Goal: Task Accomplishment & Management: Manage account settings

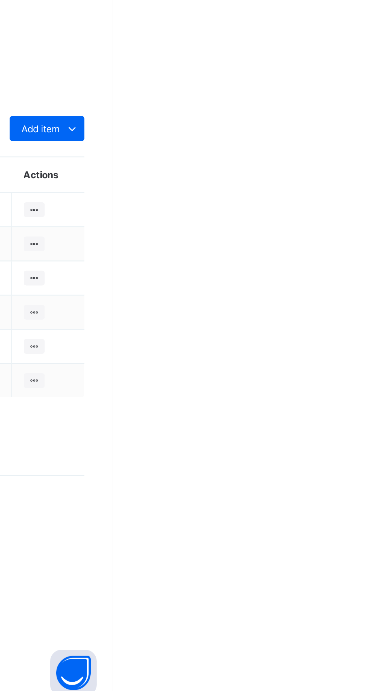
click at [355, 411] on icon at bounding box center [355, 408] width 8 height 8
click at [361, 558] on div "× Delete Document This action would delete the document with name: from the sys…" at bounding box center [233, 329] width 283 height 582
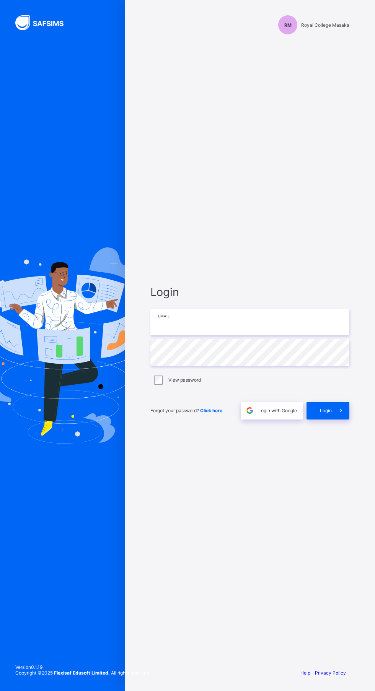
click at [259, 335] on input "email" at bounding box center [249, 322] width 199 height 27
type input "**********"
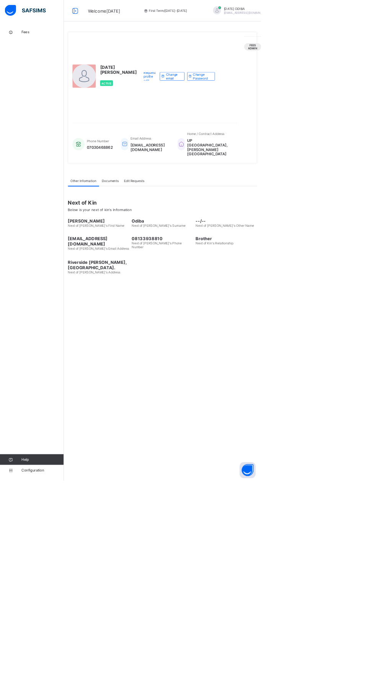
click at [63, 46] on span "Fees" at bounding box center [61, 46] width 61 height 6
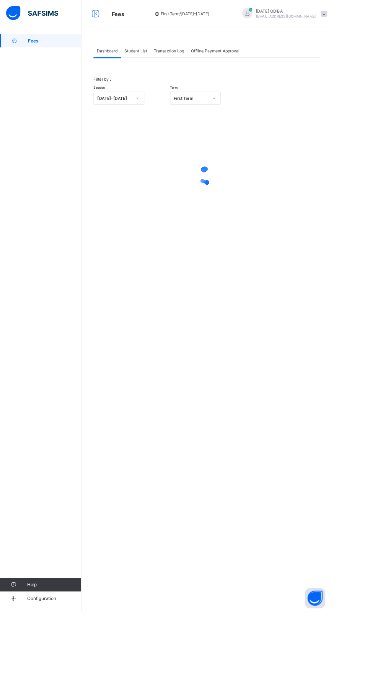
click at [180, 50] on div "Transaction Log" at bounding box center [191, 57] width 42 height 15
click at [162, 55] on span "Student List" at bounding box center [153, 58] width 26 height 6
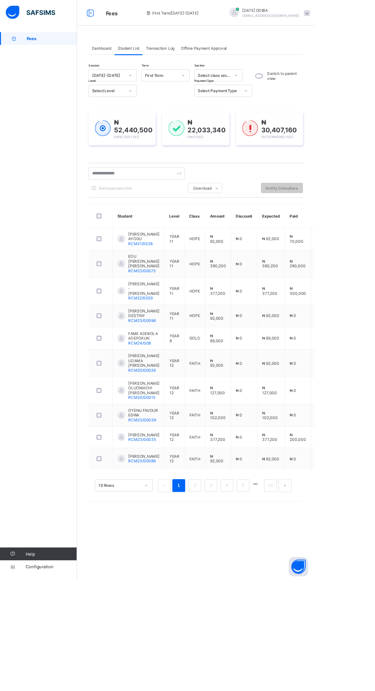
click at [163, 220] on div "Send payment link" at bounding box center [135, 224] width 58 height 12
click at [163, 204] on input "text" at bounding box center [163, 207] width 115 height 15
click at [172, 205] on input "text" at bounding box center [163, 207] width 115 height 15
click at [141, 207] on input "text" at bounding box center [163, 207] width 115 height 15
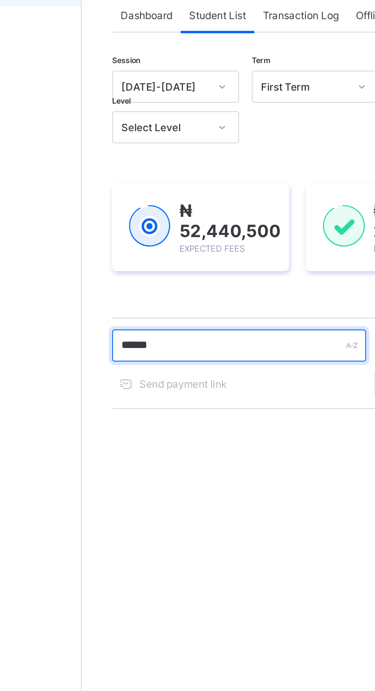
type input "*******"
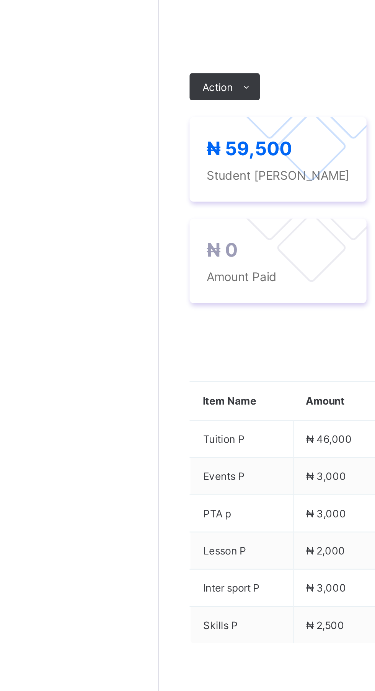
click at [131, 291] on icon at bounding box center [131, 288] width 6 height 5
click at [0, 0] on button "Manage Discount" at bounding box center [0, 0] width 0 height 0
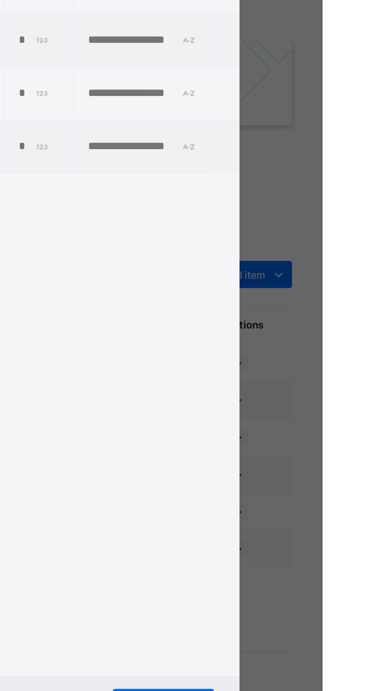
click at [262, 362] on td "*" at bounding box center [246, 350] width 31 height 24
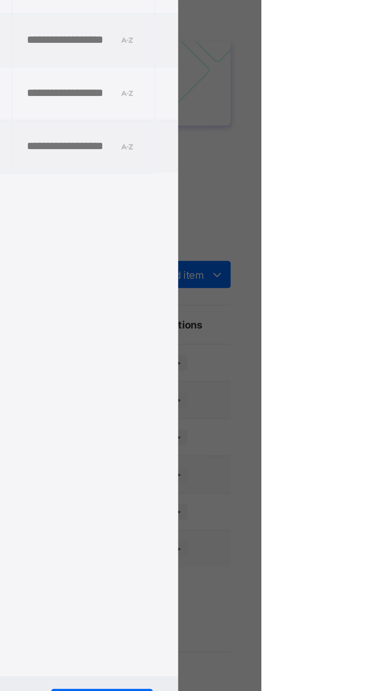
click at [254, 353] on div "*" at bounding box center [246, 350] width 18 height 6
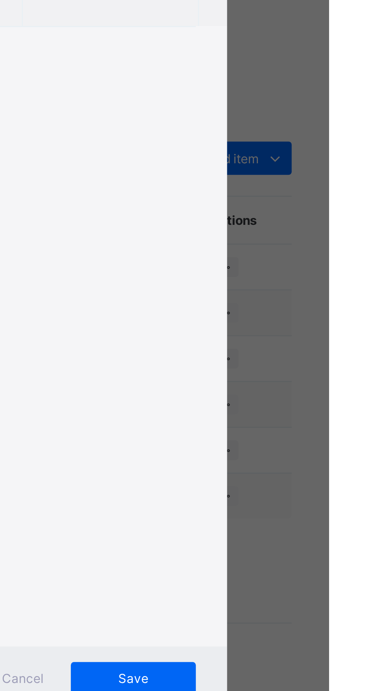
click at [252, 351] on input "*" at bounding box center [245, 347] width 16 height 6
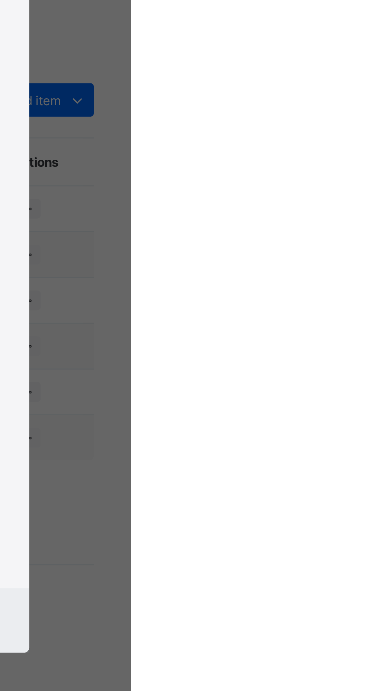
type input "*****"
click at [321, 351] on input "text" at bounding box center [294, 347] width 53 height 6
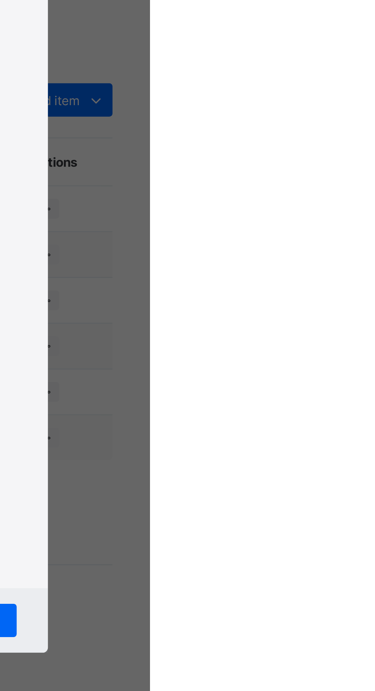
type input "*"
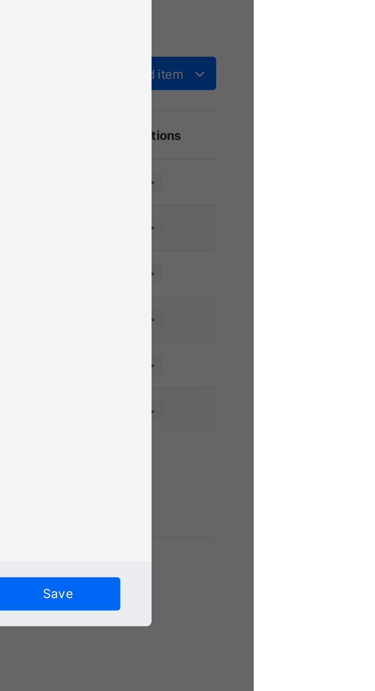
click at [321, 351] on input "text" at bounding box center [294, 347] width 53 height 6
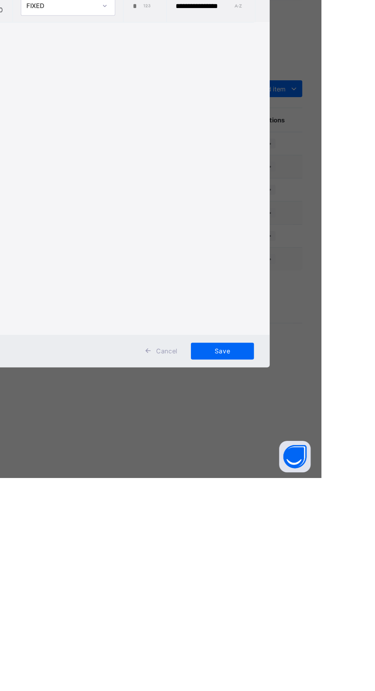
scroll to position [0, 2]
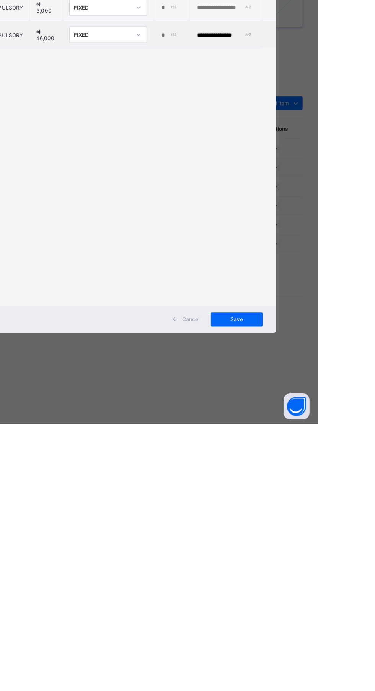
type input "**********"
click at [320, 601] on span "Save" at bounding box center [303, 599] width 34 height 6
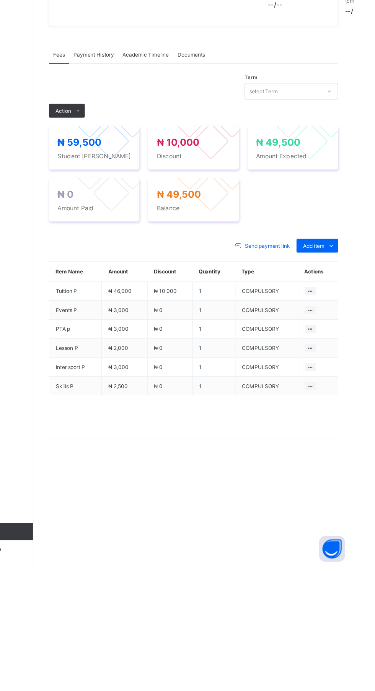
click at [131, 291] on icon at bounding box center [131, 288] width 6 height 5
click at [0, 0] on ul "Receive Payment Manage Discount Send Email Reminder" at bounding box center [0, 0] width 0 height 0
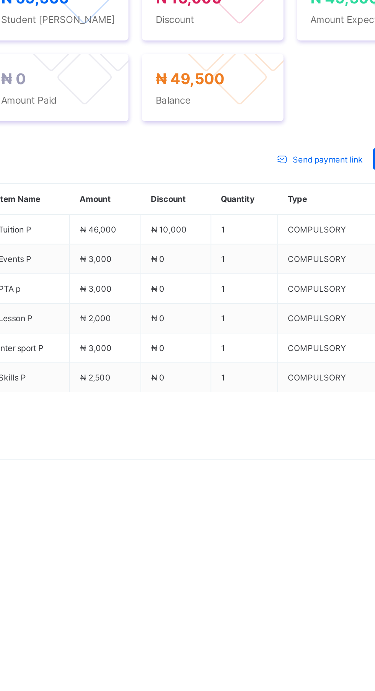
click at [0, 0] on li "Receive Payment" at bounding box center [0, 0] width 0 height 0
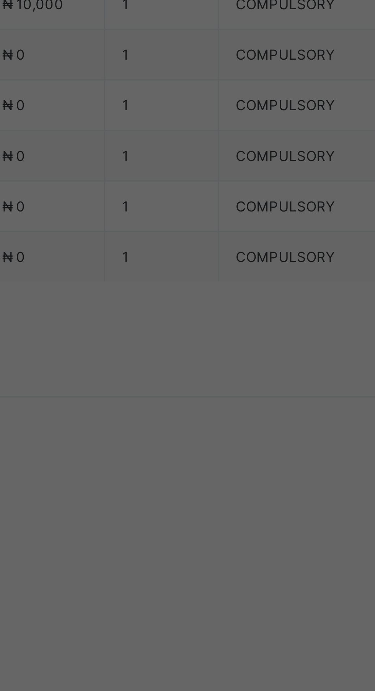
scroll to position [259, 0]
click at [169, 351] on div "Polaris Bank - Royal College (Nur-Pry)" at bounding box center [156, 331] width 26 height 41
click at [201, 370] on input "text" at bounding box center [187, 362] width 27 height 16
type input "******"
click at [191, 401] on input "date" at bounding box center [167, 393] width 49 height 16
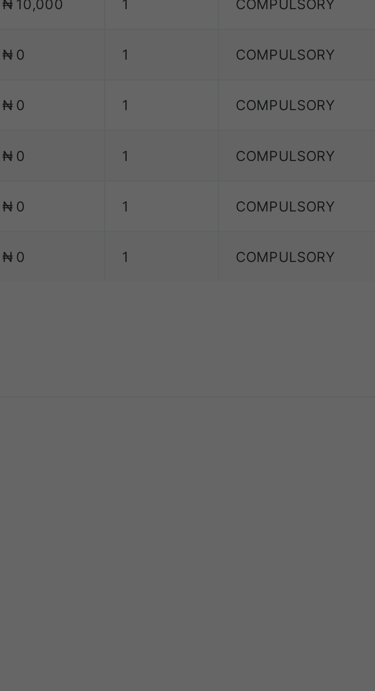
type input "**********"
click at [211, 405] on input "currency" at bounding box center [203, 397] width 16 height 16
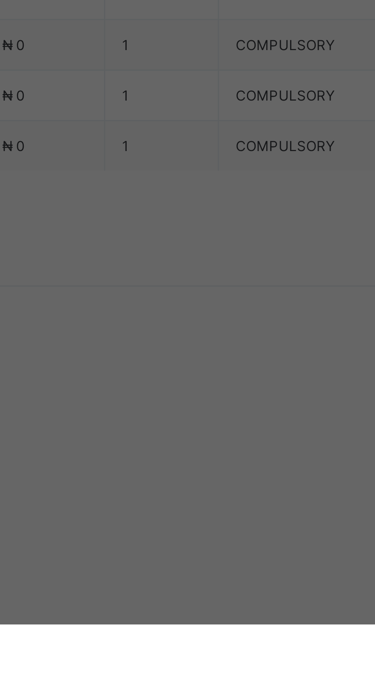
type input "********"
click at [226, 431] on span "Save" at bounding box center [209, 428] width 34 height 6
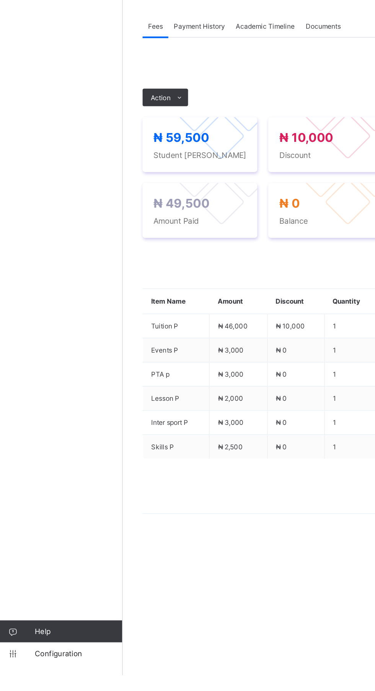
click at [142, 242] on span "Payment History" at bounding box center [145, 239] width 36 height 6
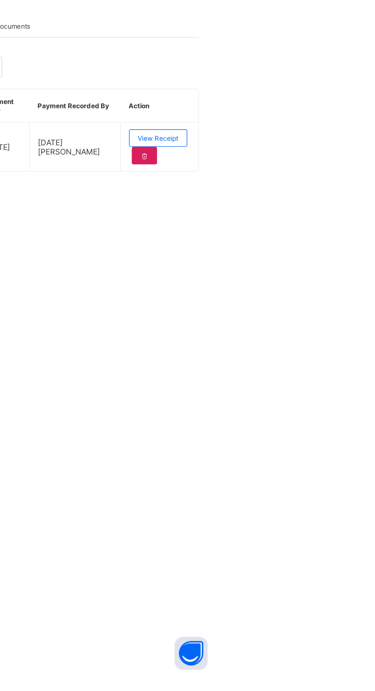
click at [335, 323] on div "View Receipt" at bounding box center [332, 316] width 41 height 12
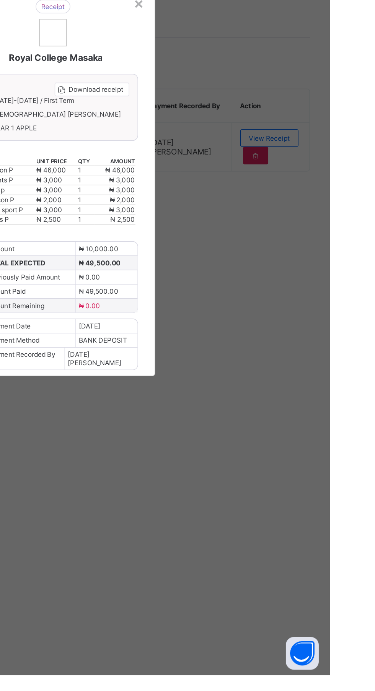
click at [231, 286] on span "Download receipt" at bounding box center [212, 283] width 38 height 6
